Goal: Transaction & Acquisition: Obtain resource

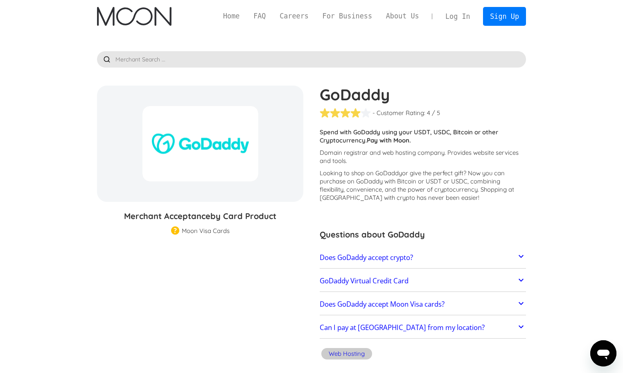
click at [520, 257] on icon at bounding box center [520, 256] width 5 height 3
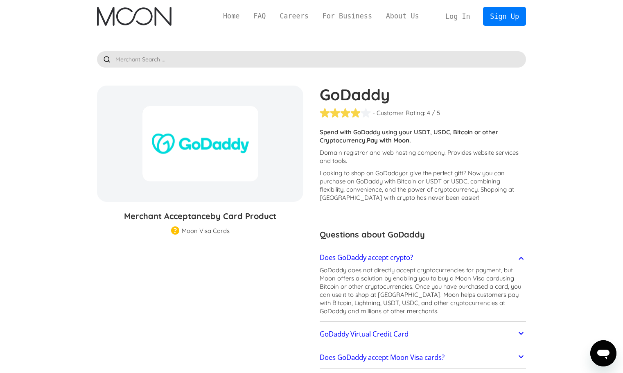
scroll to position [82, 0]
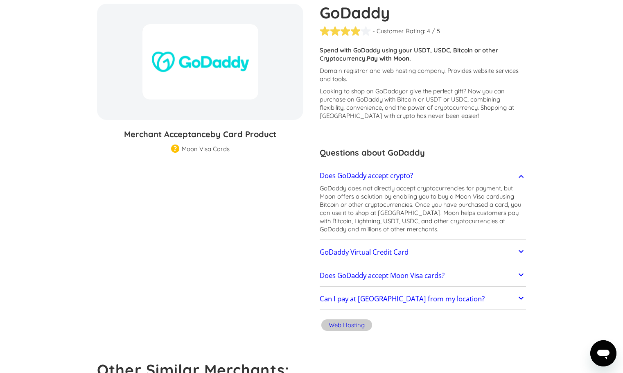
click at [502, 256] on link "GoDaddy Virtual Credit Card" at bounding box center [422, 251] width 206 height 17
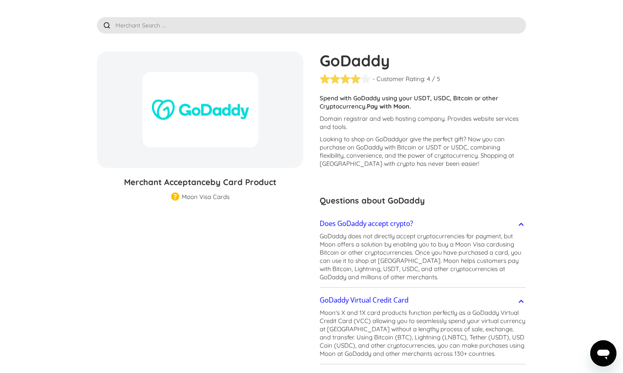
scroll to position [0, 0]
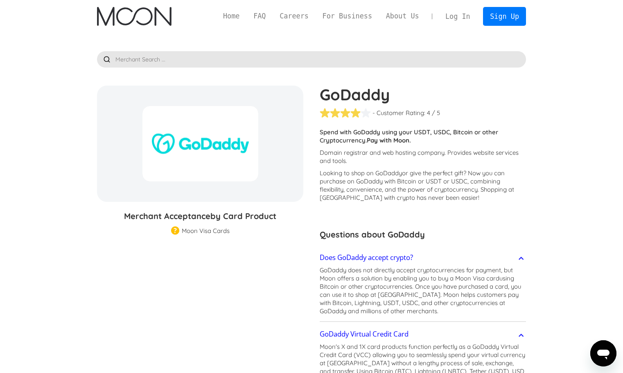
click at [459, 16] on link "Log In" at bounding box center [457, 16] width 38 height 18
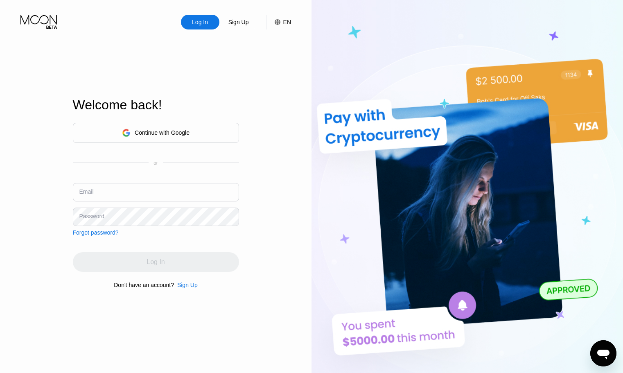
click at [149, 133] on div "Continue with Google" at bounding box center [162, 132] width 55 height 7
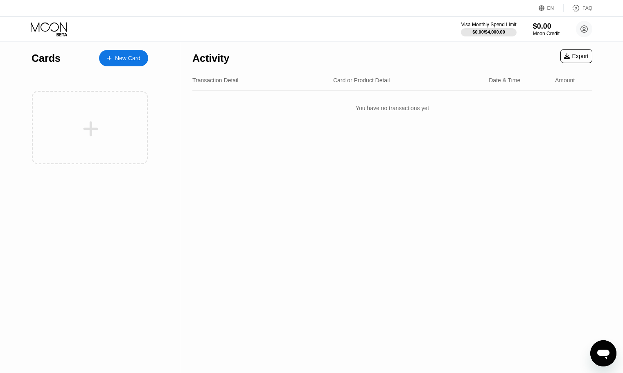
click at [116, 59] on div "New Card" at bounding box center [127, 58] width 25 height 7
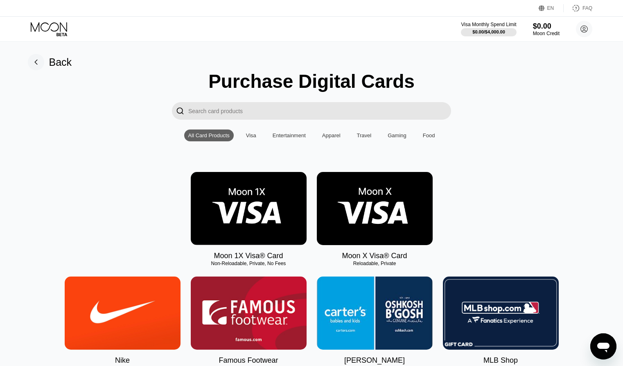
click at [252, 139] on div "Visa" at bounding box center [251, 136] width 10 height 6
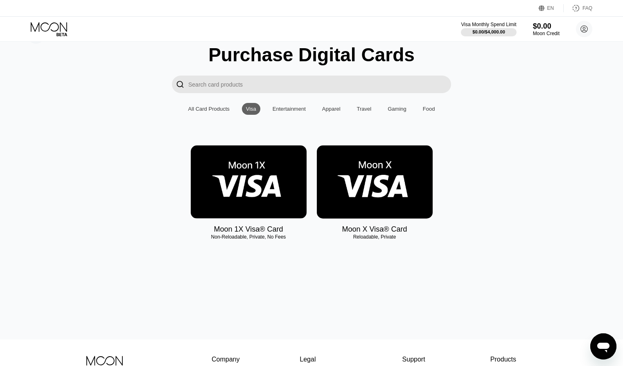
scroll to position [41, 0]
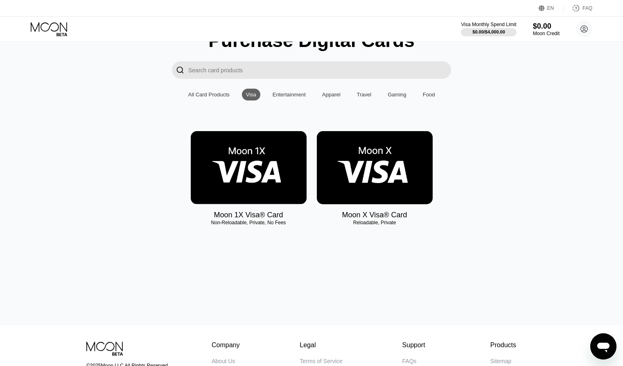
click at [383, 170] on img at bounding box center [375, 167] width 116 height 73
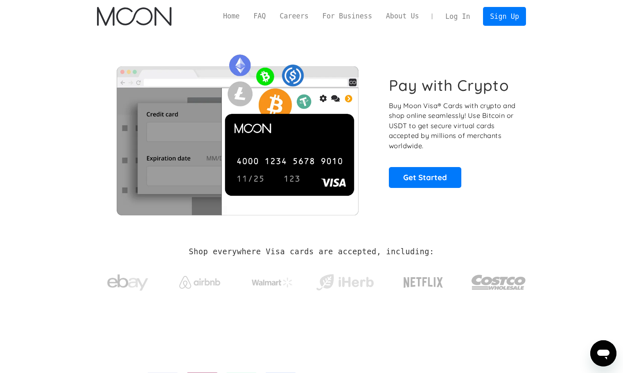
click at [465, 17] on link "Log In" at bounding box center [457, 16] width 38 height 18
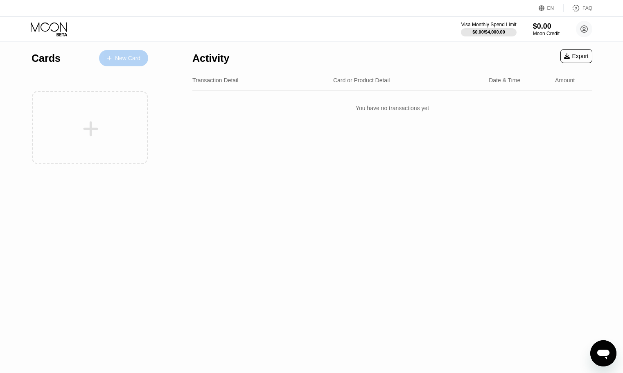
click at [125, 61] on div "New Card" at bounding box center [127, 58] width 25 height 7
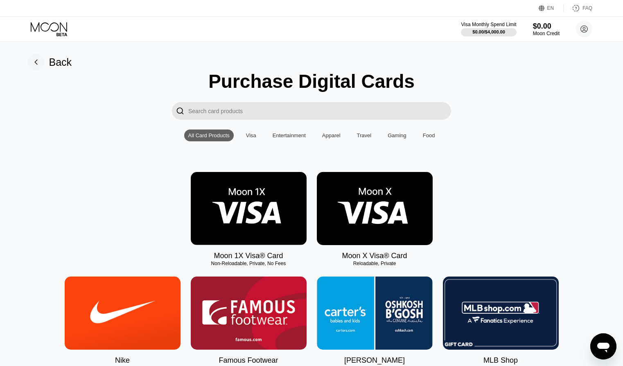
click at [362, 222] on img at bounding box center [375, 208] width 116 height 73
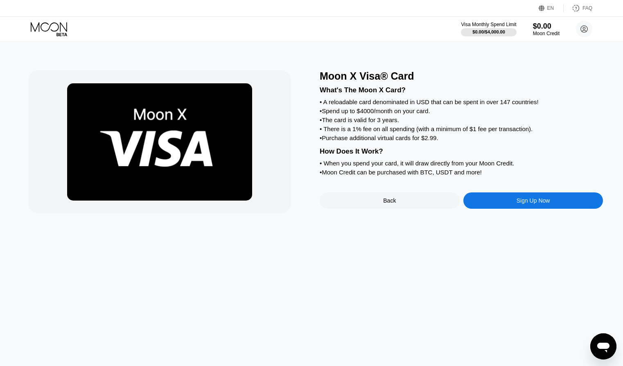
click at [500, 209] on div "Sign Up Now" at bounding box center [533, 201] width 140 height 16
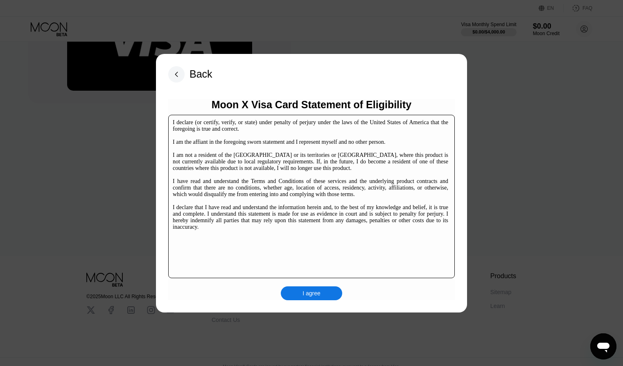
scroll to position [123, 0]
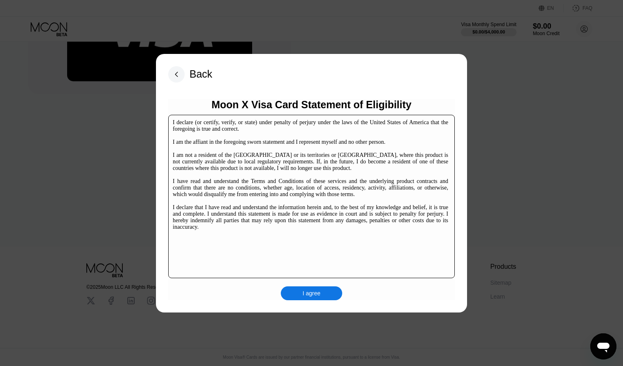
click at [302, 298] on div "I agree" at bounding box center [311, 294] width 61 height 14
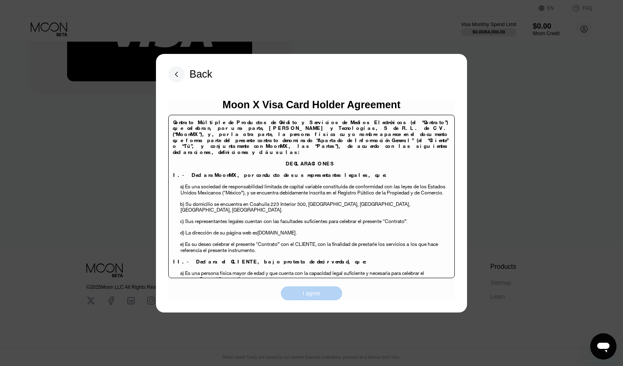
click at [310, 295] on div "I agree" at bounding box center [311, 293] width 18 height 7
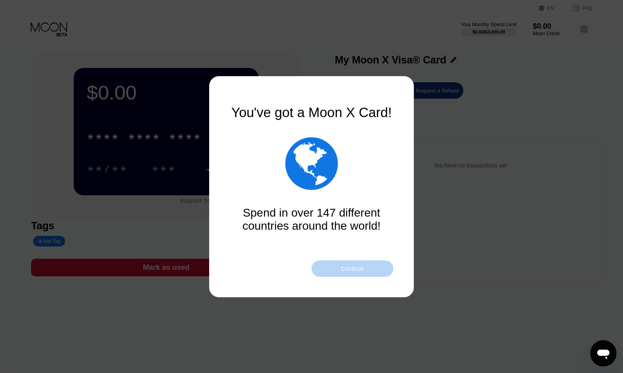
click at [341, 268] on div "Continue" at bounding box center [352, 268] width 23 height 7
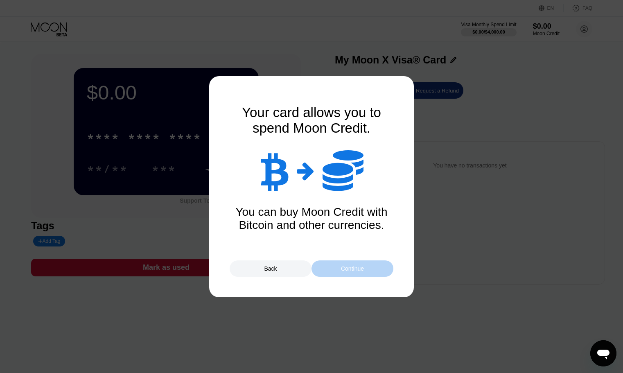
click at [352, 270] on div "Continue" at bounding box center [352, 268] width 23 height 7
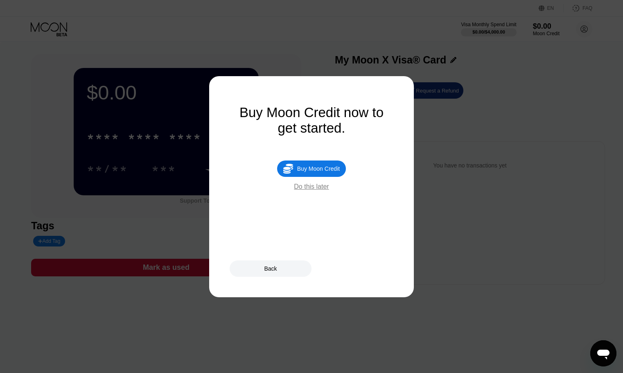
click at [308, 177] on div " Buy Moon Credit" at bounding box center [311, 168] width 69 height 16
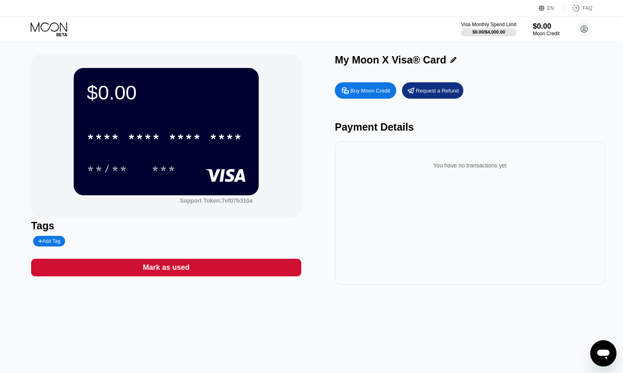
type input "0"
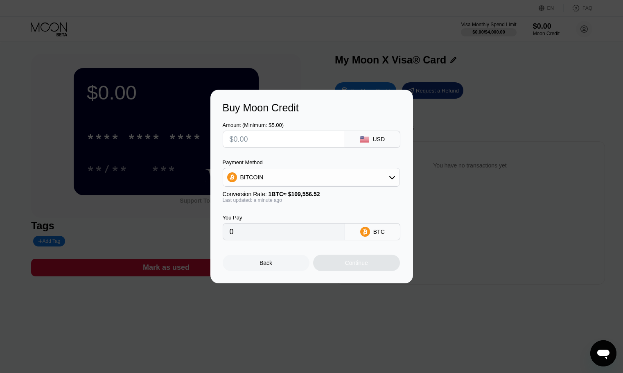
click at [393, 176] on icon at bounding box center [392, 177] width 7 height 7
click at [271, 219] on span "USDT on TRON" at bounding box center [262, 217] width 41 height 7
type input "0.00"
click at [265, 142] on input "text" at bounding box center [283, 139] width 108 height 16
type input "$5"
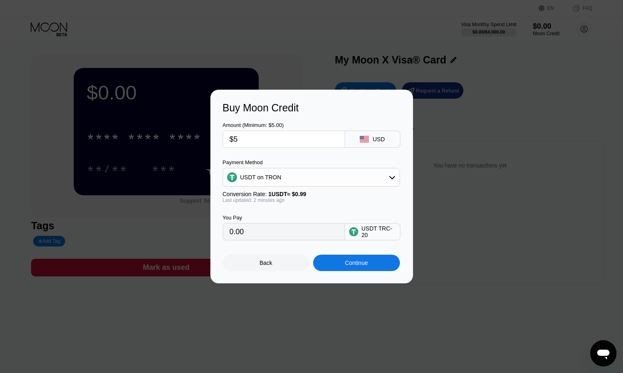
type input "5.05"
type input "$50"
type input "50.51"
type input "$50"
click at [269, 266] on div "Back" at bounding box center [265, 262] width 13 height 7
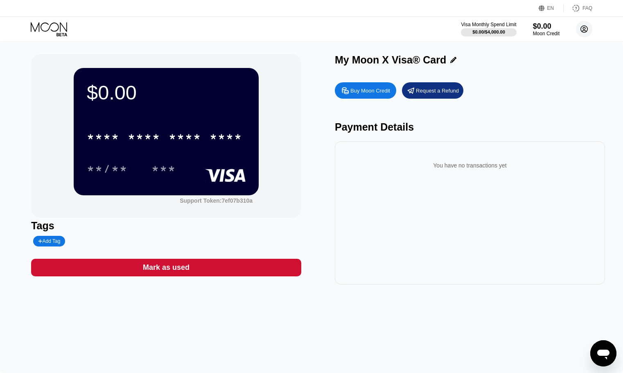
click at [586, 29] on circle at bounding box center [583, 29] width 16 height 16
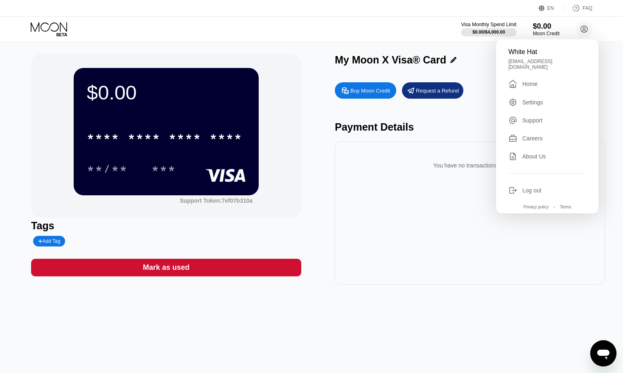
click at [416, 209] on div "You have no transactions yet" at bounding box center [470, 212] width 270 height 143
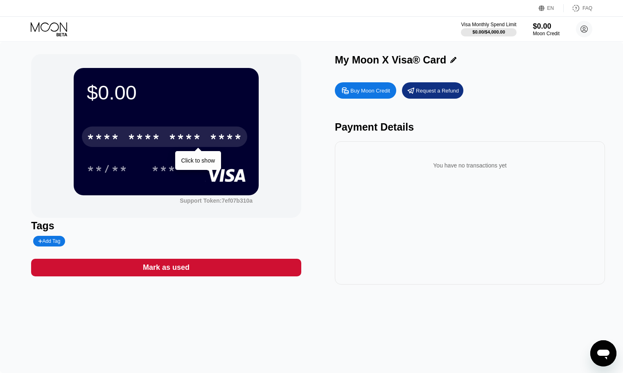
click at [216, 141] on div "****" at bounding box center [225, 137] width 33 height 13
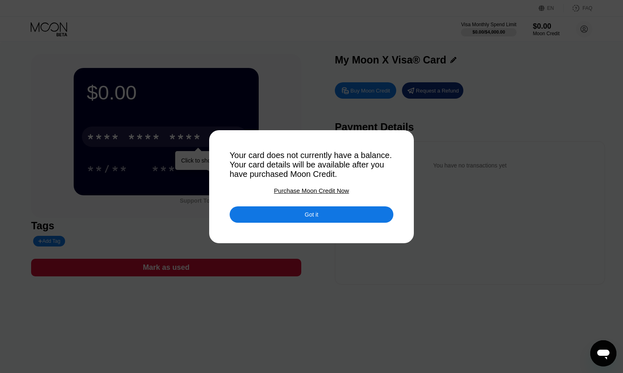
click at [319, 216] on div "Got it" at bounding box center [311, 214] width 164 height 16
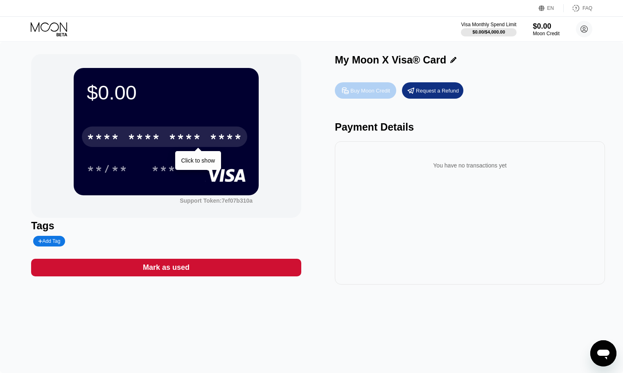
click at [375, 92] on div "Buy Moon Credit" at bounding box center [370, 90] width 40 height 7
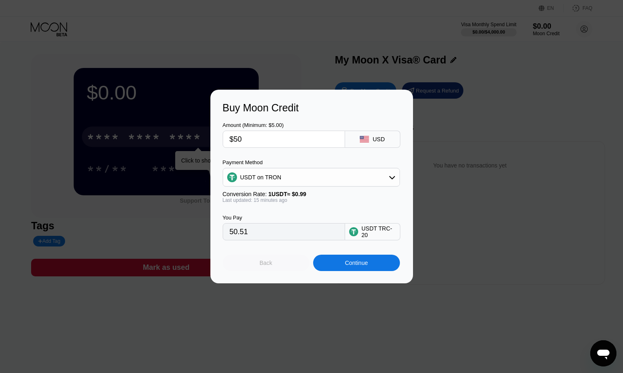
click at [270, 266] on div "Back" at bounding box center [265, 262] width 13 height 7
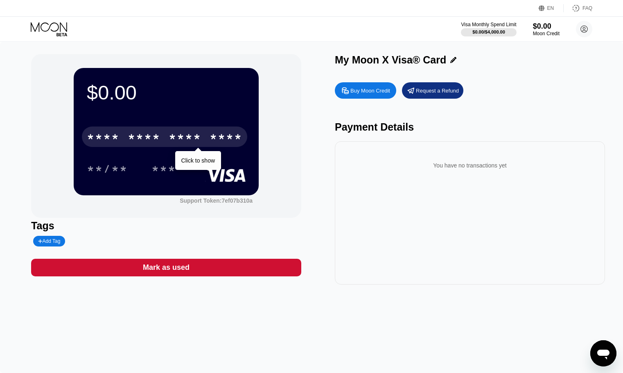
click at [370, 93] on div "Buy Moon Credit" at bounding box center [370, 90] width 40 height 7
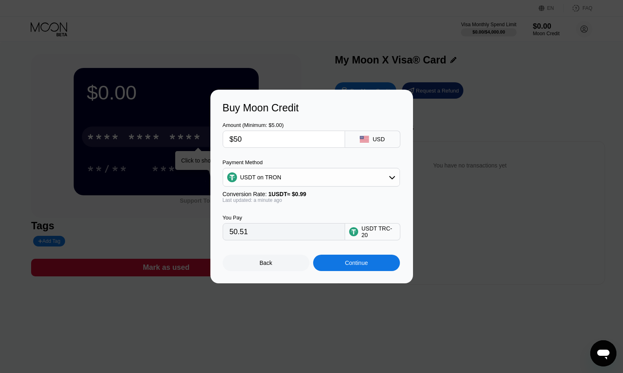
click at [529, 90] on div "Buy Moon Credit Amount (Minimum: $5.00) $50 USD Payment Method USDT on TRON Con…" at bounding box center [311, 186] width 623 height 193
click at [272, 266] on div "Back" at bounding box center [266, 262] width 87 height 16
